Goal: Task Accomplishment & Management: Use online tool/utility

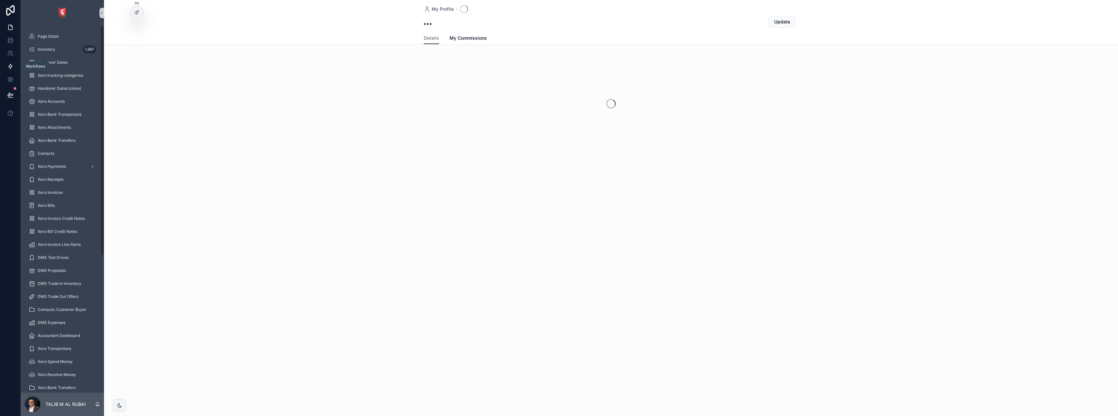
click at [8, 68] on icon at bounding box center [10, 66] width 7 height 7
